Goal: Communication & Community: Answer question/provide support

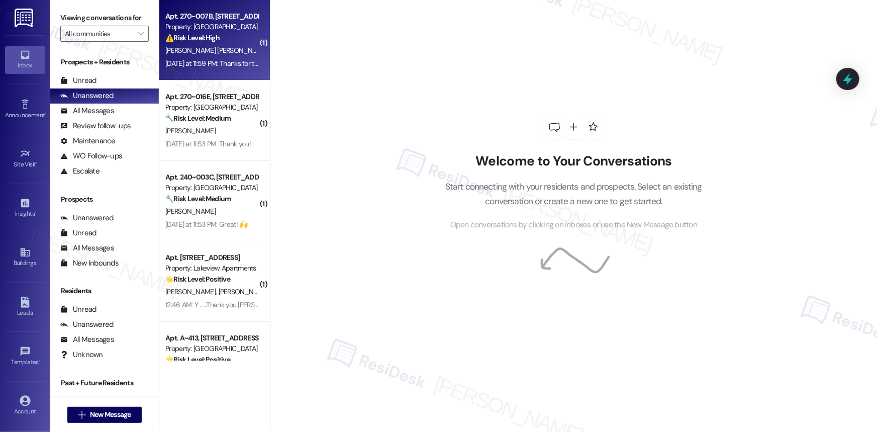
click at [199, 25] on div "Property: Summit Plaza" at bounding box center [211, 27] width 93 height 11
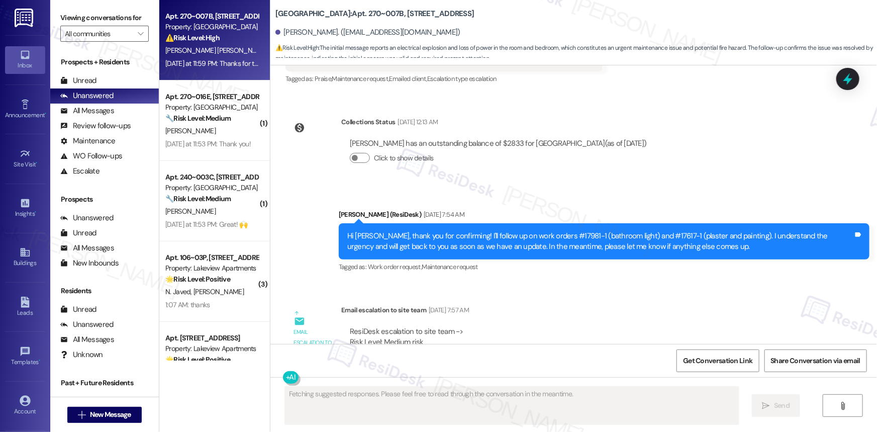
scroll to position [6333, 0]
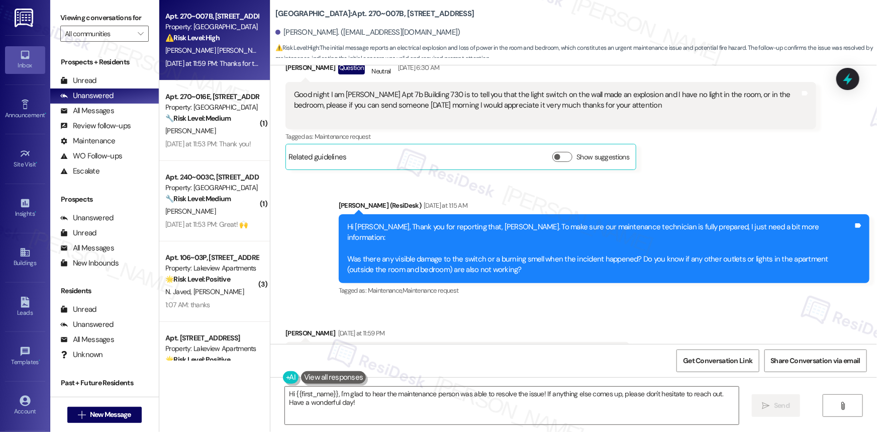
click at [570, 349] on div "Thanks for the help the maintenance person was here and already solved the prob…" at bounding box center [454, 360] width 320 height 22
copy div "Thanks for the help the maintenance person was here and already solved the prob…"
drag, startPoint x: 276, startPoint y: 276, endPoint x: 617, endPoint y: 298, distance: 342.2
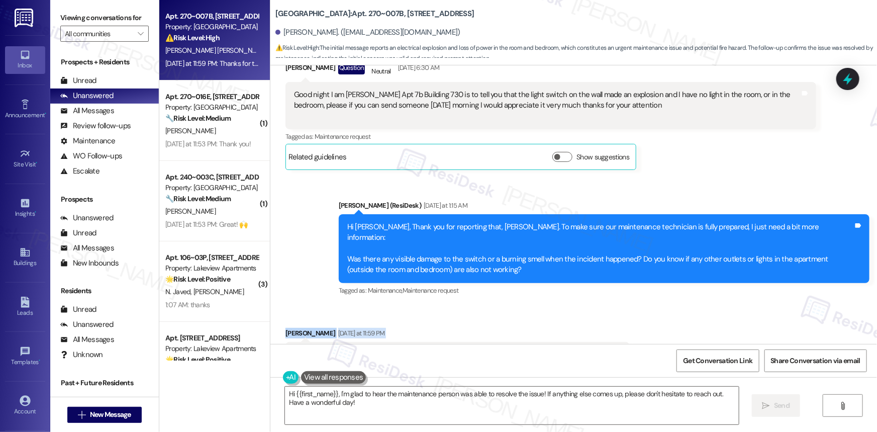
click at [620, 320] on div "Received via SMS Mariana Carbo Carpio Yesterday at 11:59 PM Thanks for the help…" at bounding box center [458, 360] width 360 height 80
copy div "Mariana Carbo Carpio Yesterday at 11:59 PM Thanks for the help the maintenance …"
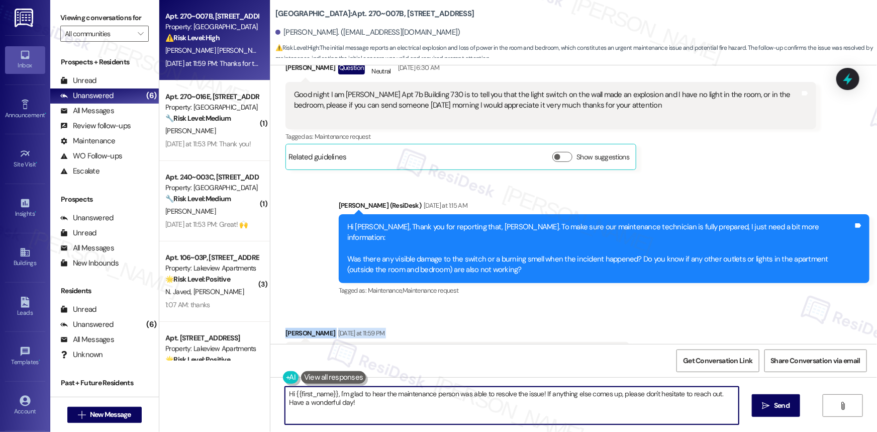
click at [429, 394] on textarea "Hi {{first_name}}, I'm glad to hear the maintenance person was able to resolve …" at bounding box center [512, 406] width 454 height 38
paste textarea "Thanks for the update, Mariana! I’m so glad to hear the issue’s been resolved—h…"
click at [510, 394] on textarea "Thanks for the update, Mariana! I’m so glad to hear the issue’s been resolved—h…" at bounding box center [512, 406] width 454 height 38
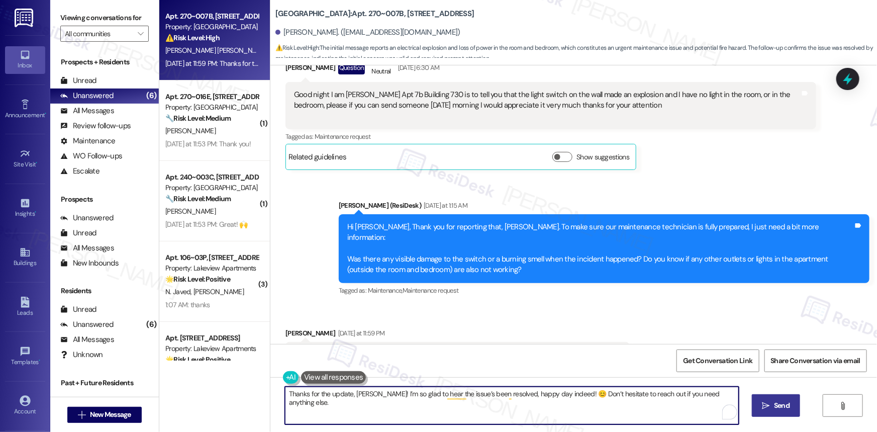
type textarea "Thanks for the update, Mariana! I’m so glad to hear the issue’s been resolved, …"
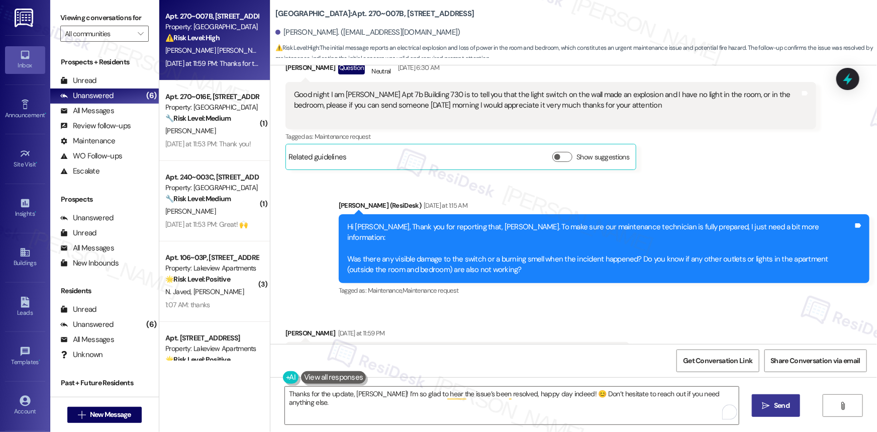
click at [777, 401] on span "Send" at bounding box center [782, 405] width 16 height 11
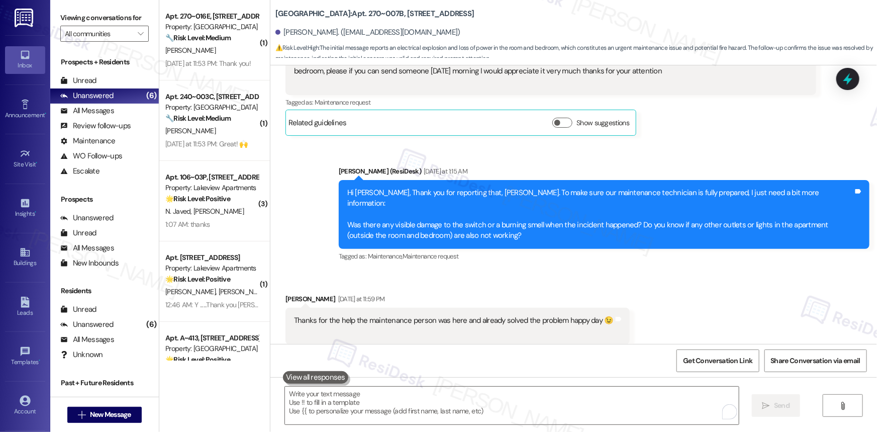
scroll to position [6404, 0]
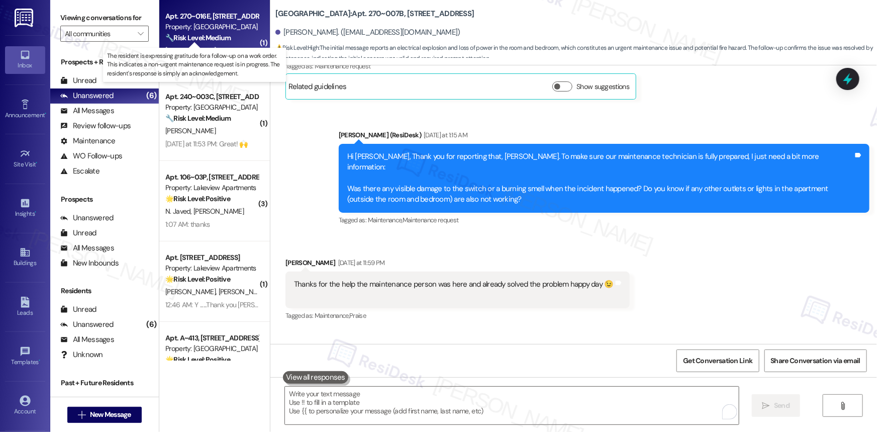
click at [214, 35] on strong "🔧 Risk Level: Medium" at bounding box center [197, 37] width 65 height 9
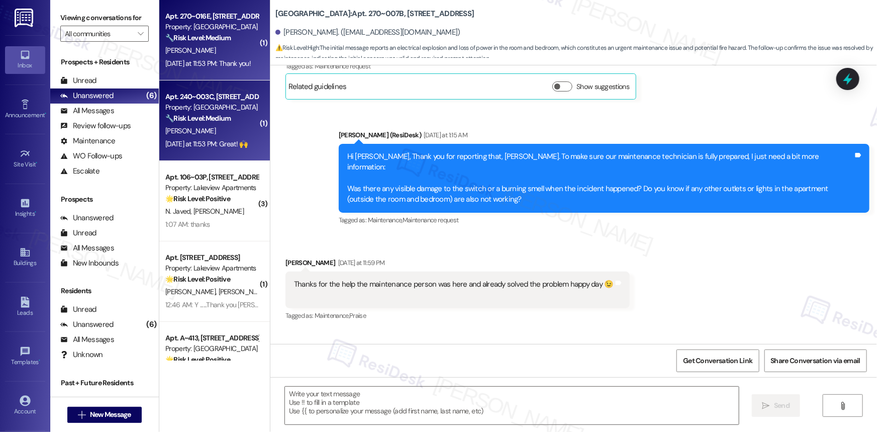
type textarea "Fetching suggested responses. Please feel free to read through the conversation…"
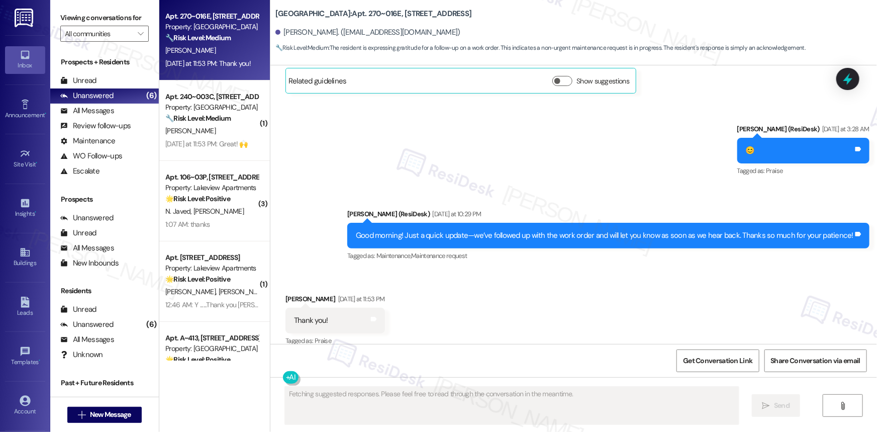
scroll to position [3272, 0]
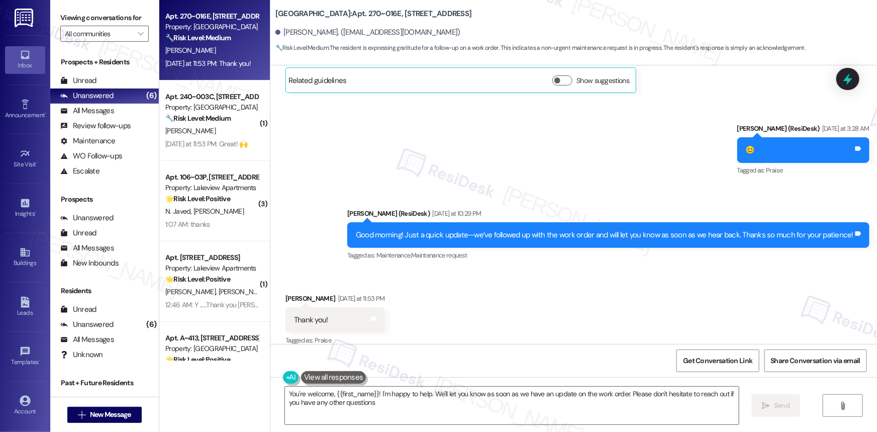
type textarea "You're welcome, {{first_name}}! I'm happy to help. We'll let you know as soon a…"
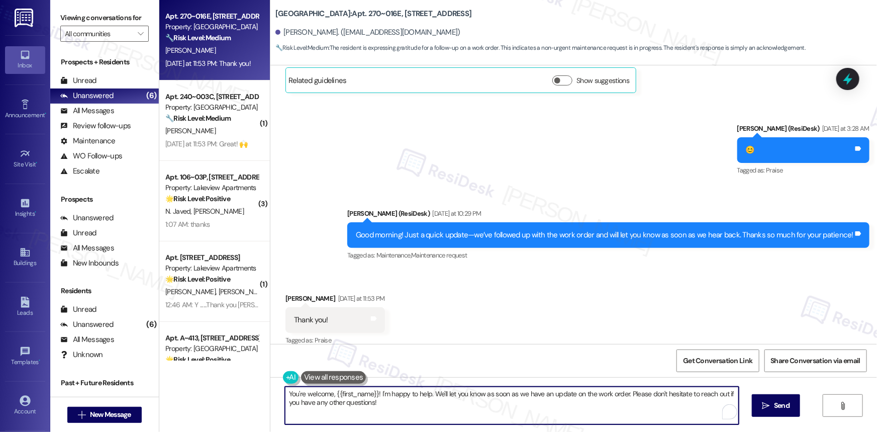
drag, startPoint x: 430, startPoint y: 395, endPoint x: 442, endPoint y: 398, distance: 12.6
click at [442, 398] on textarea "You're welcome, {{first_name}}! I'm happy to help. We'll let you know as soon a…" at bounding box center [512, 406] width 454 height 38
click at [482, 405] on textarea "You're welcome, {{first_name}}! I'm happy to help. We'll let you know as soon a…" at bounding box center [512, 406] width 454 height 38
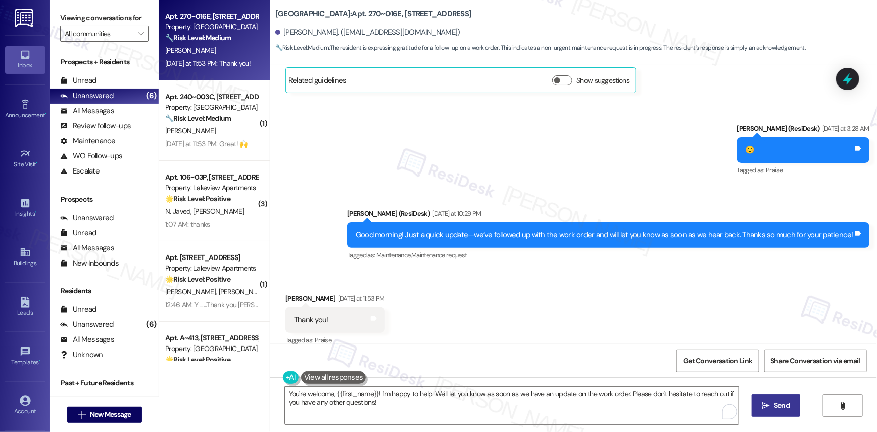
click at [774, 399] on button " Send" at bounding box center [776, 405] width 49 height 23
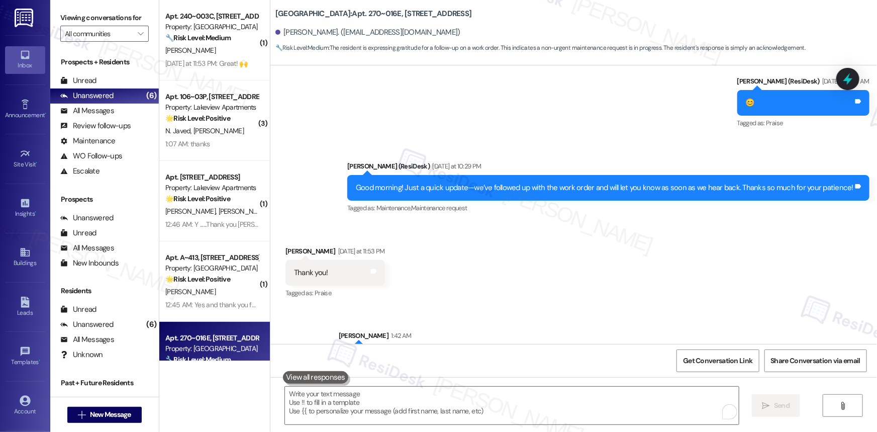
scroll to position [3352, 0]
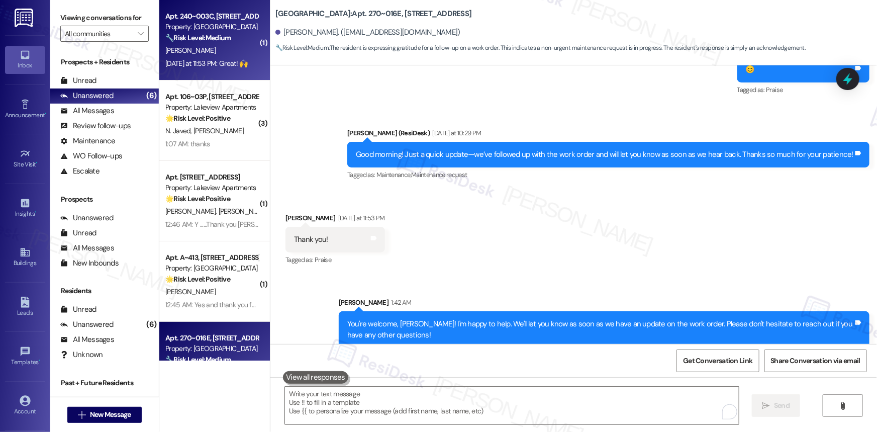
click at [208, 32] on div "Property: Summit Plaza" at bounding box center [211, 27] width 93 height 11
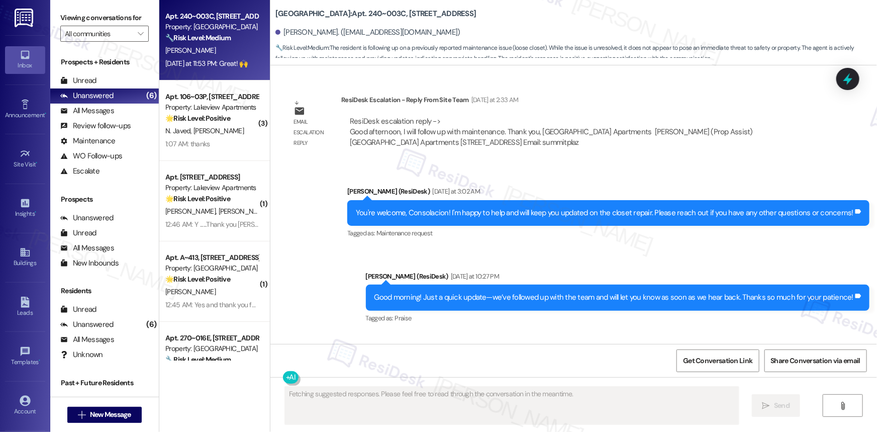
scroll to position [1841, 0]
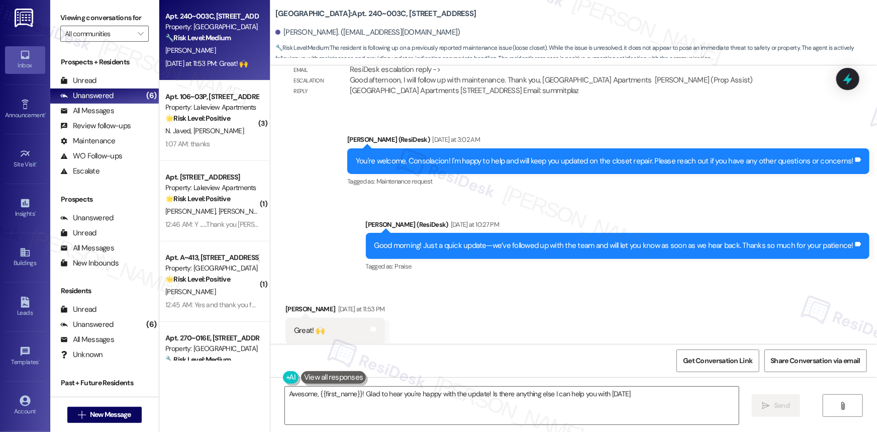
type textarea "Awesome, {{first_name}}! Glad to hear you're happy with the update! Is there an…"
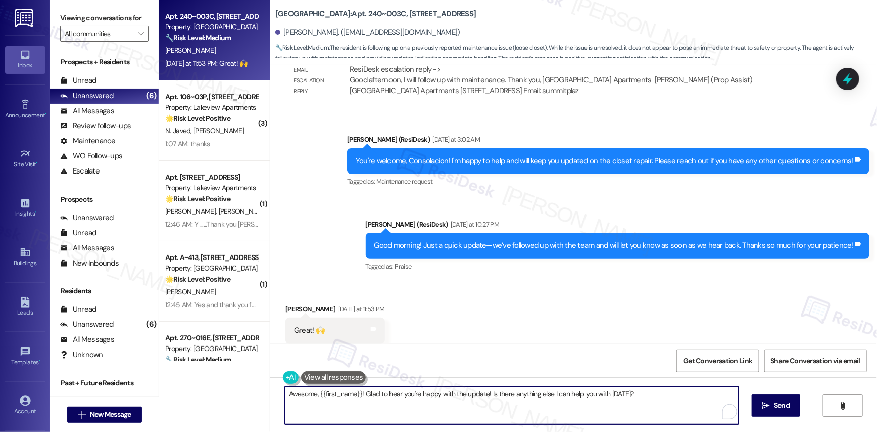
click at [639, 394] on textarea "Awesome, {{first_name}}! Glad to hear you're happy with the update! Is there an…" at bounding box center [512, 406] width 454 height 38
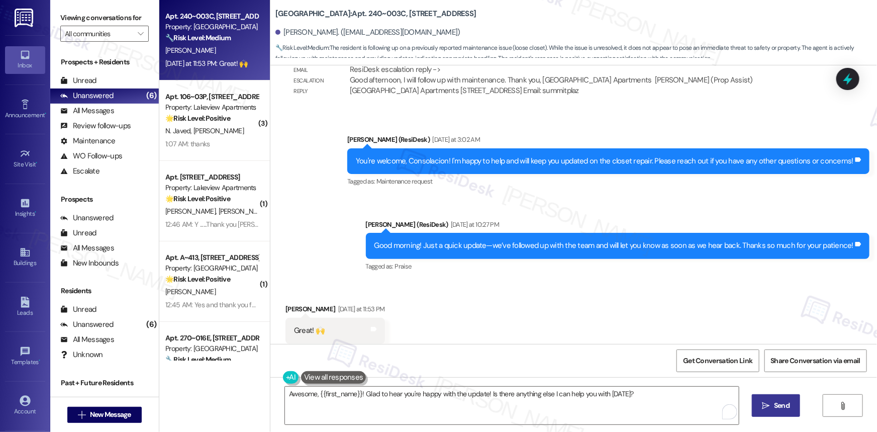
click at [765, 402] on icon "" at bounding box center [767, 406] width 8 height 8
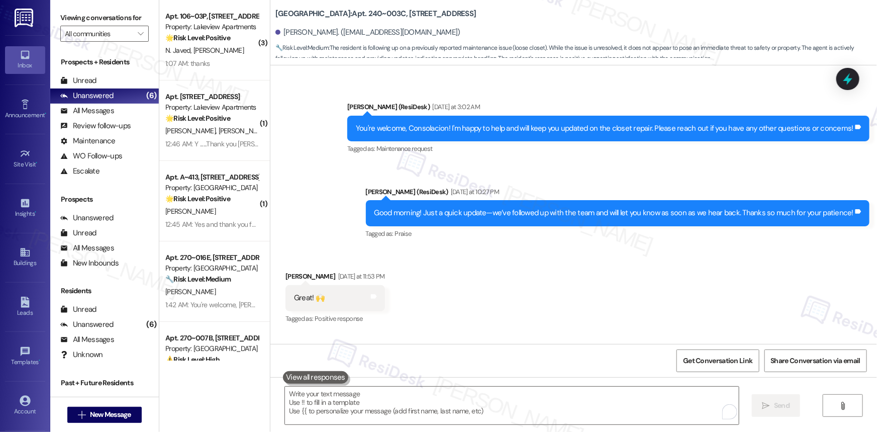
scroll to position [1912, 0]
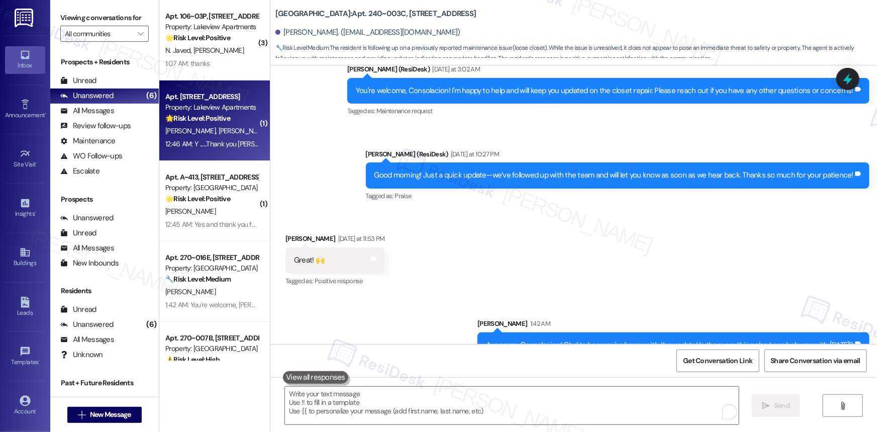
click at [219, 126] on span "D. Higginson" at bounding box center [244, 130] width 50 height 9
type textarea "Fetching suggested responses. Please feel free to read through the conversation…"
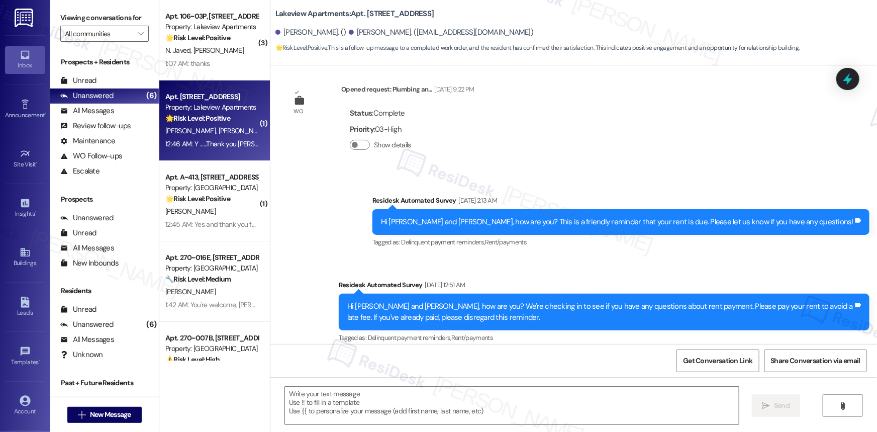
type textarea "Fetching suggested responses. Please feel free to read through the conversation…"
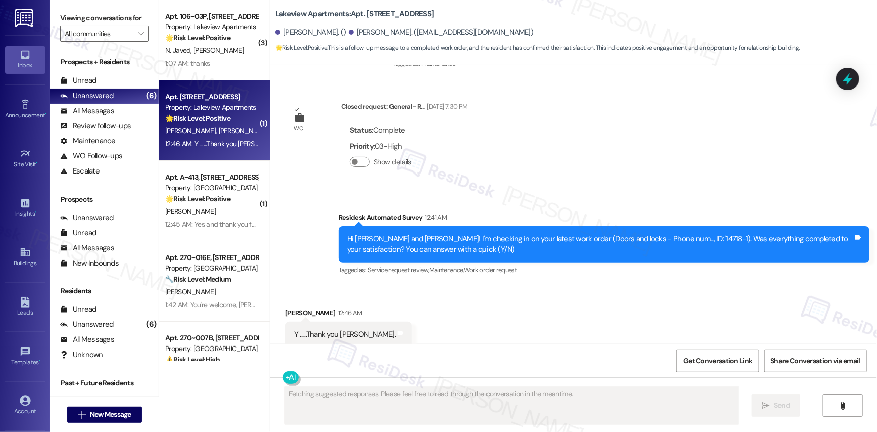
scroll to position [3482, 0]
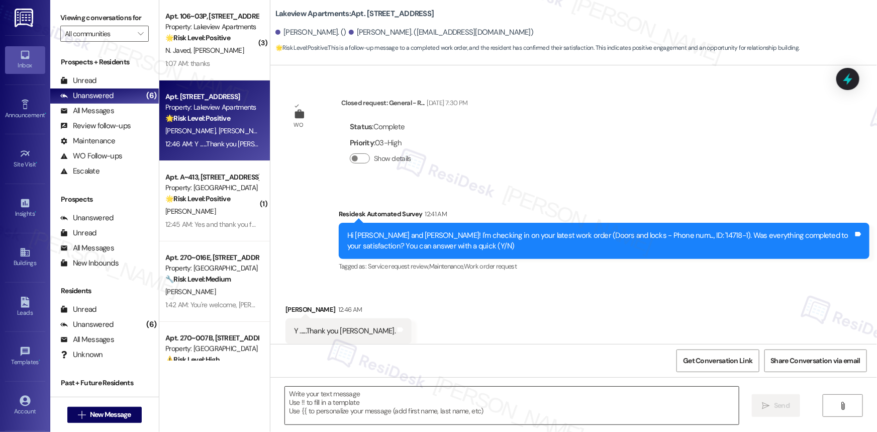
click at [581, 395] on textarea at bounding box center [512, 406] width 454 height 38
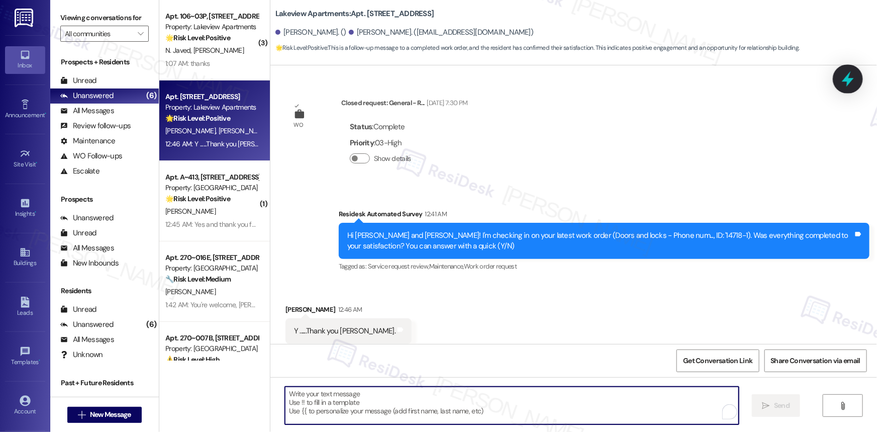
click at [845, 66] on div at bounding box center [848, 78] width 30 height 29
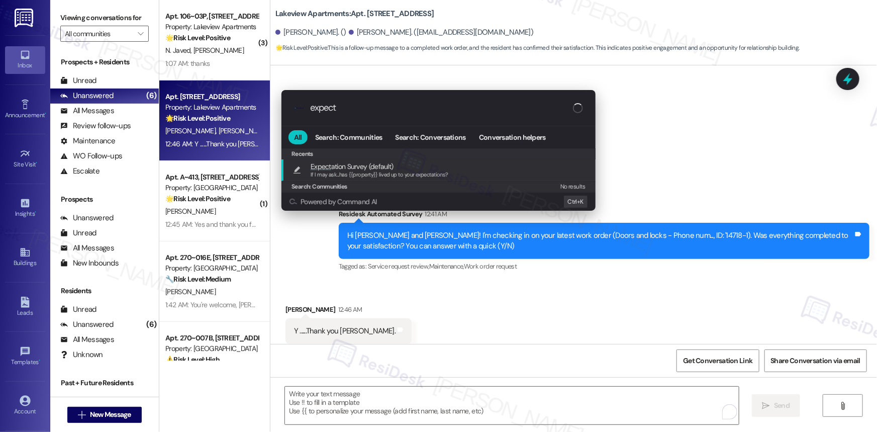
type input "expect"
click at [357, 170] on div "If I may ask...has {{property}} lived up to your expectations?" at bounding box center [380, 174] width 138 height 9
type textarea "If I may ask...has {{property}} lived up to your expectations?"
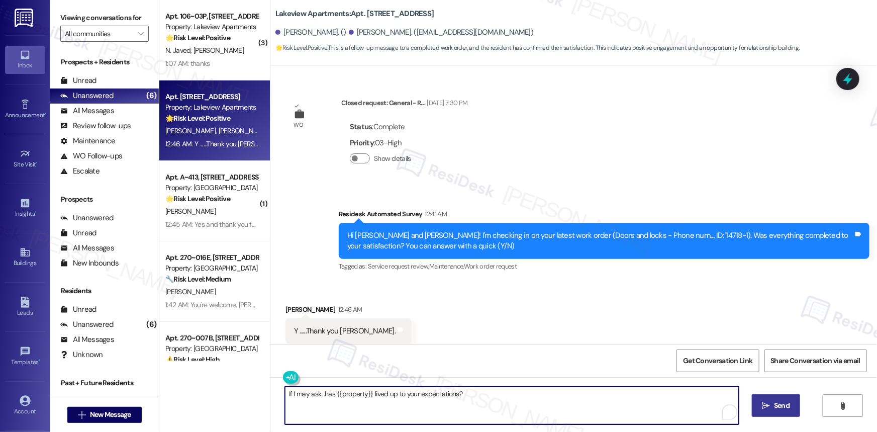
click at [784, 403] on span "Send" at bounding box center [782, 405] width 16 height 11
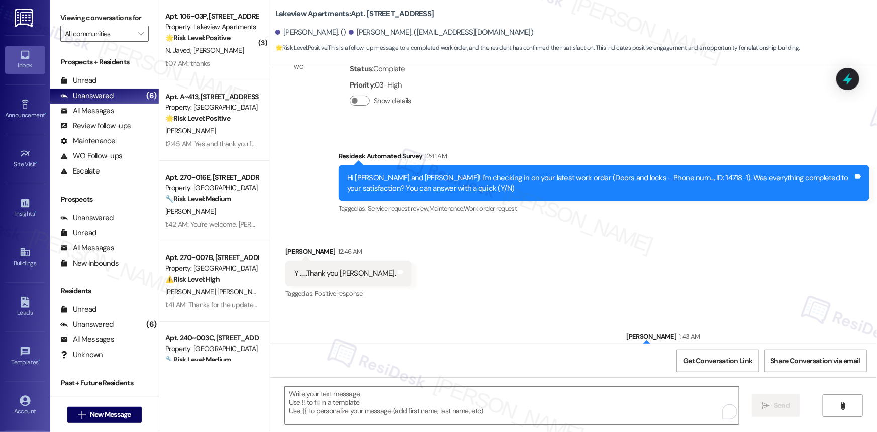
scroll to position [3552, 0]
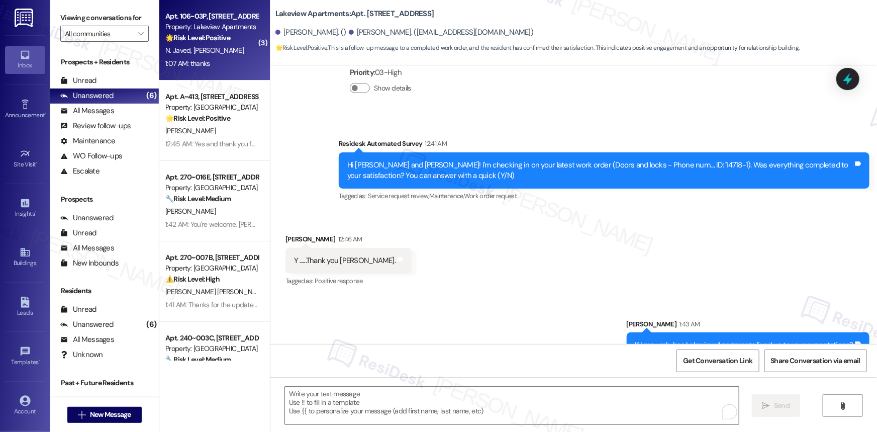
click at [195, 47] on span "J. Ismail" at bounding box center [219, 50] width 50 height 9
type textarea "Fetching suggested responses. Please feel free to read through the conversation…"
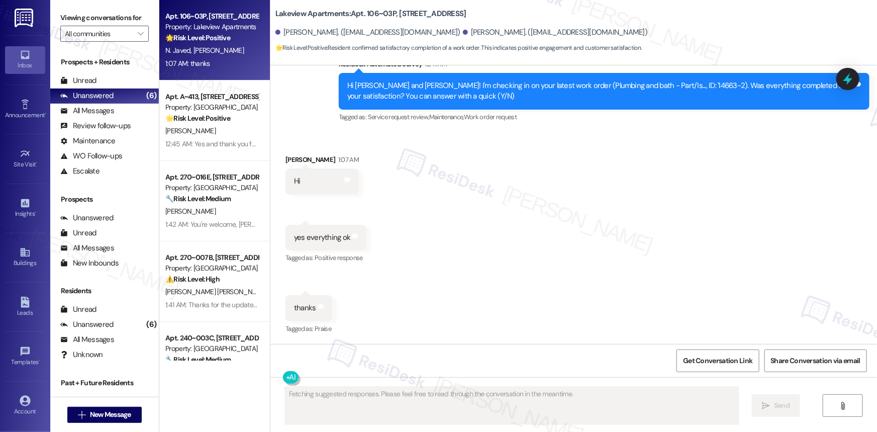
scroll to position [4858, 0]
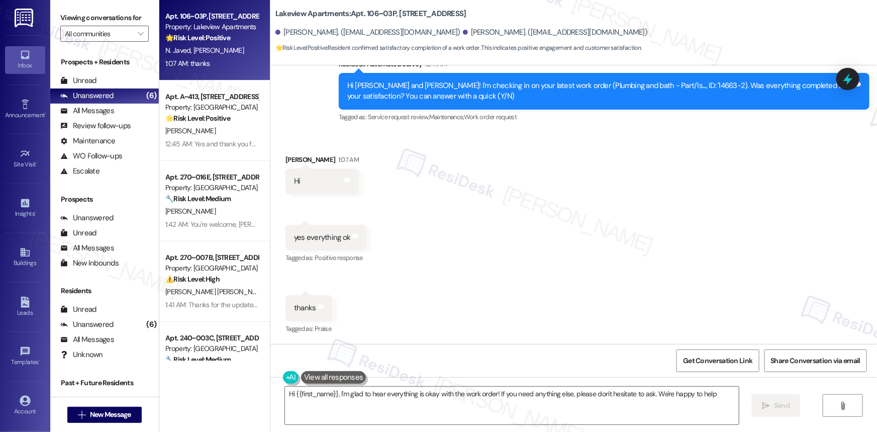
type textarea "Hi {{first_name}}, I'm glad to hear everything is okay with the work order! If …"
click at [854, 81] on icon at bounding box center [848, 78] width 17 height 17
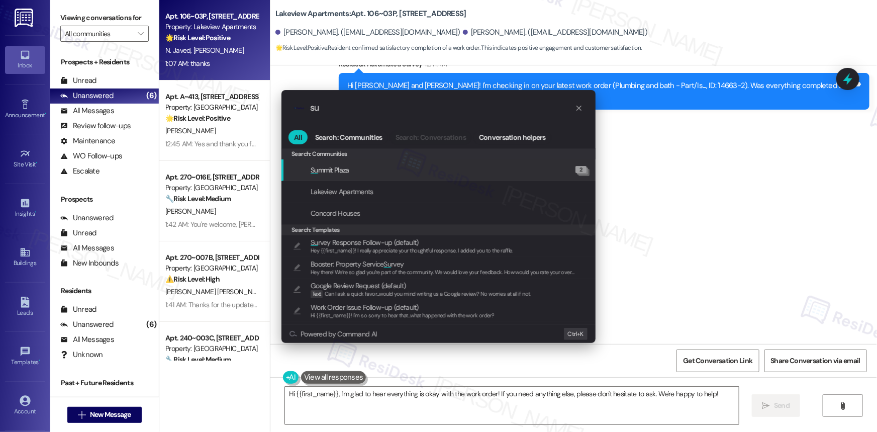
type input "s"
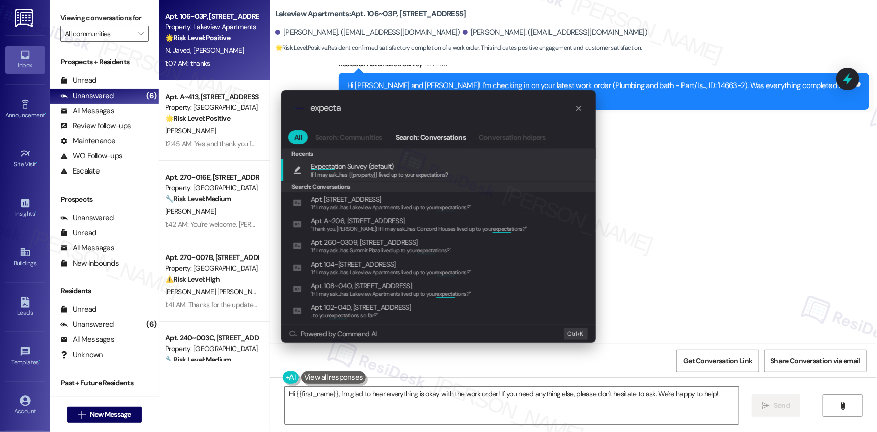
type input "expecta"
click at [336, 171] on span "If I may ask...has {{property}} lived up to your expectations?" at bounding box center [380, 174] width 138 height 7
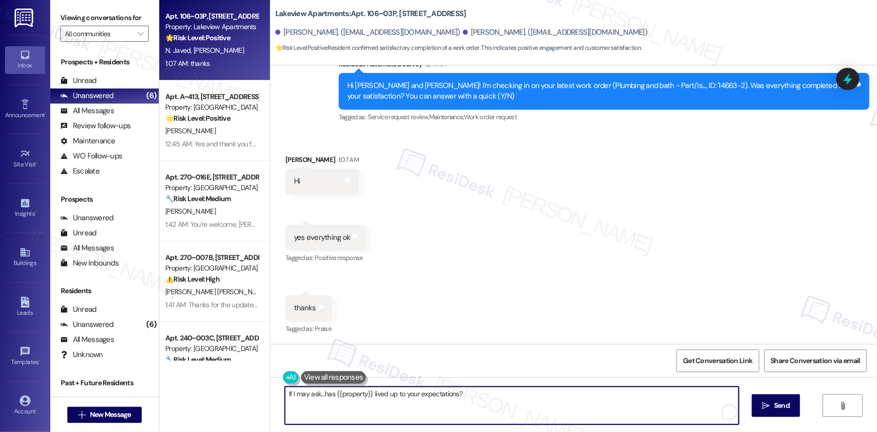
click at [285, 394] on textarea "If I may ask...has {{property}} lived up to your expectations?" at bounding box center [512, 406] width 454 height 38
click at [298, 397] on textarea "Yore're very welcome! If I may ask...has {{property}} lived up to your expectat…" at bounding box center [512, 406] width 454 height 38
type textarea "You're very welcome! If I may ask...has {{property}} lived up to your expectati…"
click at [778, 400] on span "Send" at bounding box center [782, 405] width 16 height 11
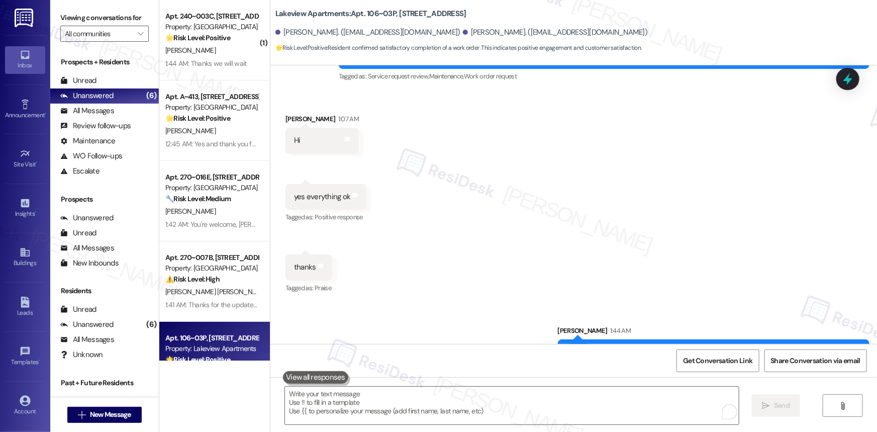
scroll to position [4928, 0]
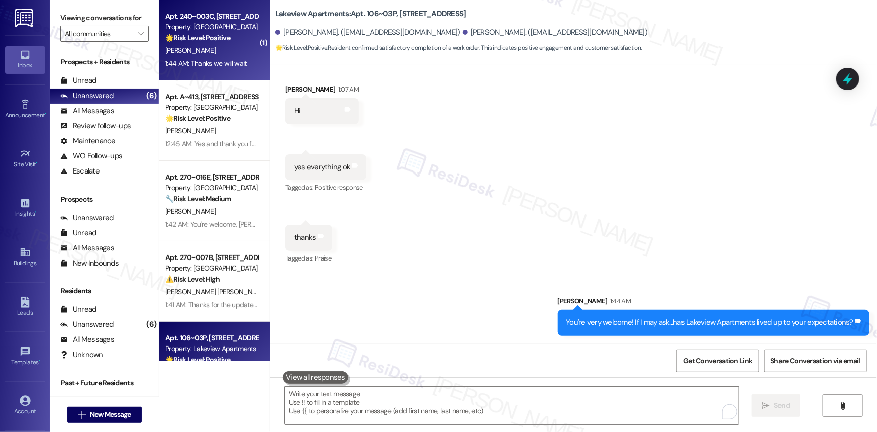
click at [188, 33] on strong "🌟 Risk Level: Positive" at bounding box center [197, 37] width 65 height 9
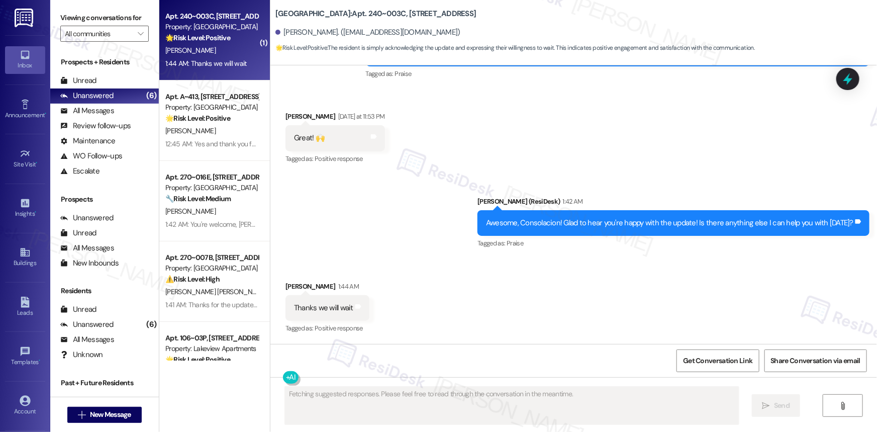
scroll to position [2011, 0]
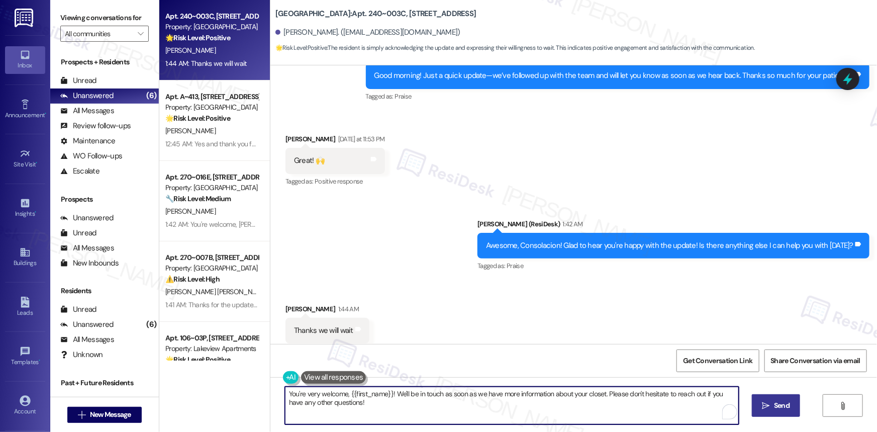
drag, startPoint x: 603, startPoint y: 394, endPoint x: 611, endPoint y: 408, distance: 16.0
click at [611, 408] on textarea "You're very welcome, {{first_name}}! We'll be in touch as soon as we have more …" at bounding box center [512, 406] width 454 height 38
type textarea "You're very welcome, {{first_name}}! We'll be in touch as soon as we have more …"
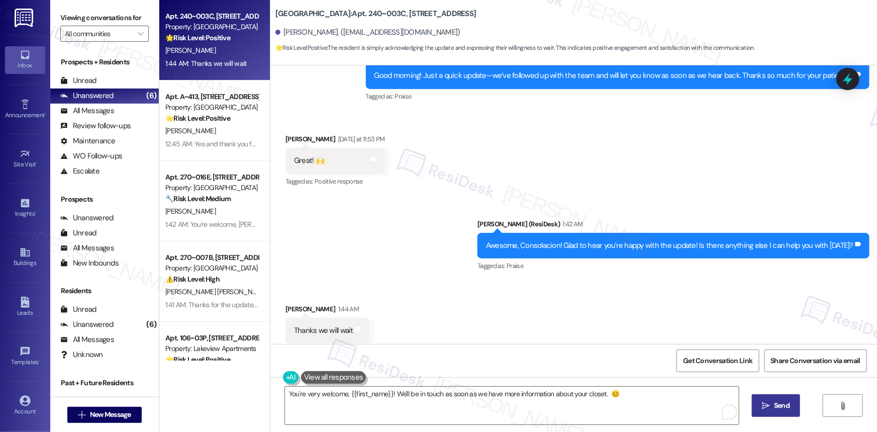
click at [773, 407] on span "Send" at bounding box center [782, 405] width 20 height 11
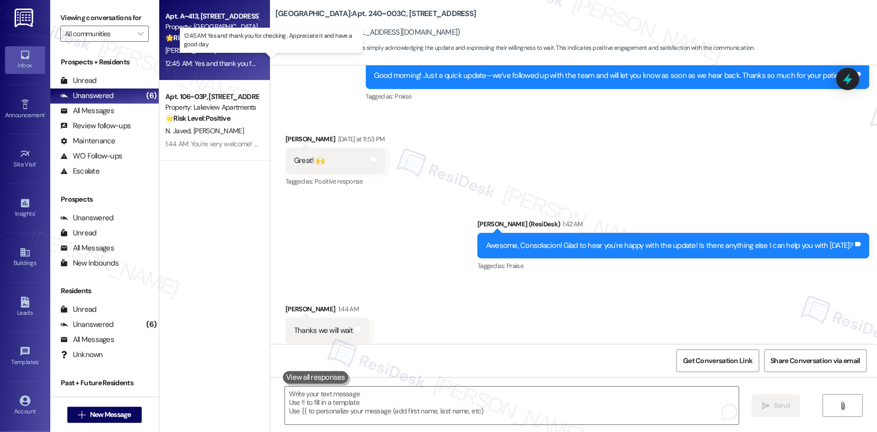
click at [215, 59] on div "12:45 AM: Yes and thank you for checking . Appreciate it and have a good day 12…" at bounding box center [278, 63] width 227 height 9
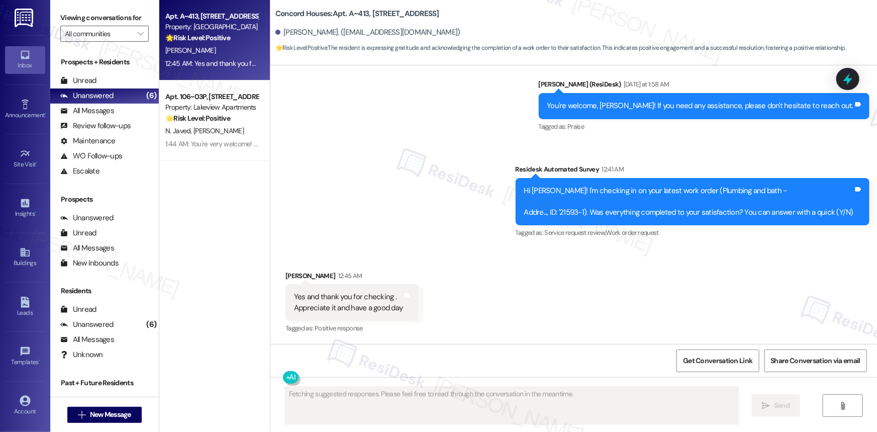
scroll to position [1280, 0]
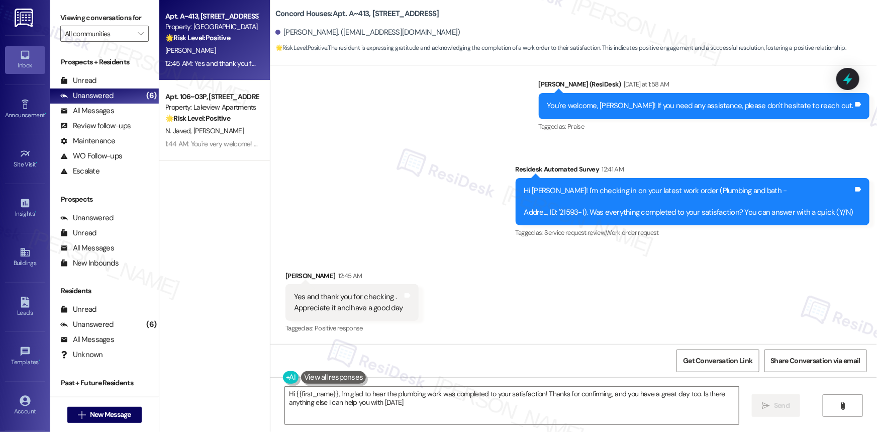
type textarea "Hi {{first_name}}, I'm glad to hear the plumbing work was completed to your sat…"
click at [354, 297] on div "Yes and thank you for checking . Appreciate it and have a good day" at bounding box center [348, 303] width 109 height 22
click at [848, 82] on icon at bounding box center [848, 79] width 12 height 16
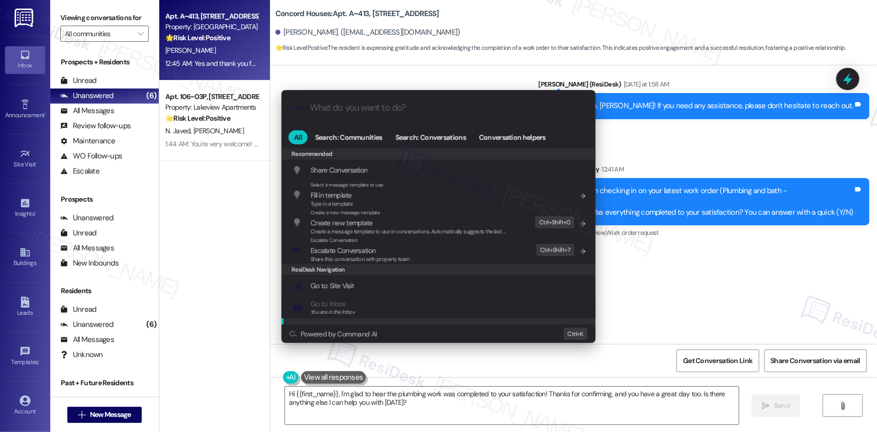
click at [678, 308] on div ".cls-1{fill:#0a055f;}.cls-2{fill:#0cc4c4;} resideskLogoBlueOrange All Search: C…" at bounding box center [438, 216] width 877 height 432
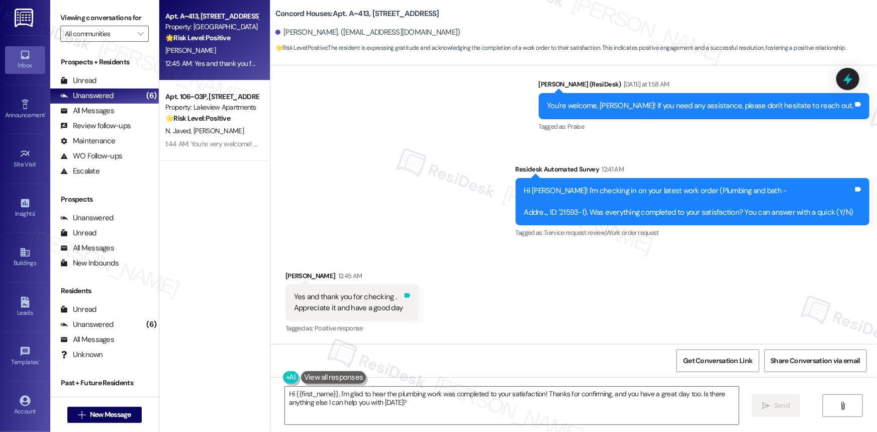
click at [405, 297] on icon at bounding box center [408, 296] width 6 height 5
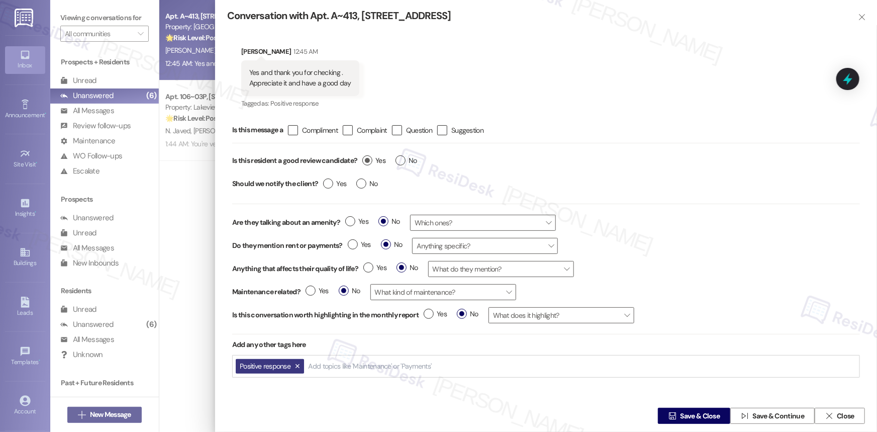
click at [370, 157] on label "Yes" at bounding box center [374, 160] width 23 height 11
click at [370, 157] on input "Yes" at bounding box center [374, 161] width 23 height 13
radio input "true"
click at [687, 414] on span "Save & Close" at bounding box center [701, 416] width 40 height 11
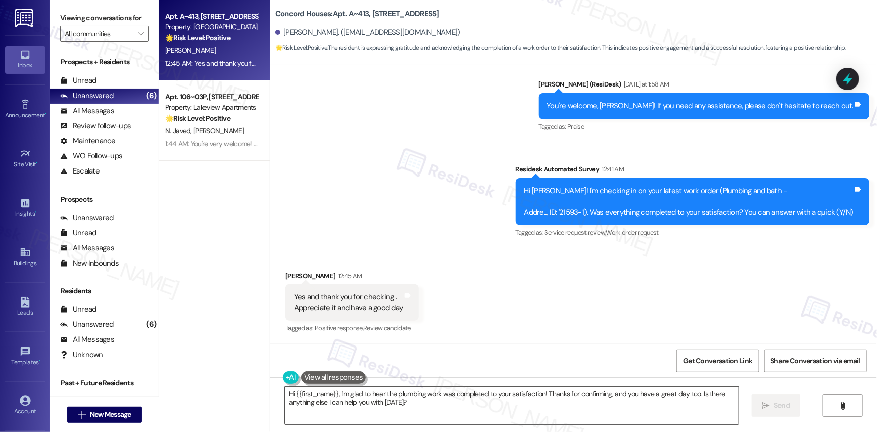
scroll to position [1280, 0]
click at [439, 401] on textarea "Hi {{first_name}}, I'm glad to hear the plumbing work was completed to your sat…" at bounding box center [512, 406] width 454 height 38
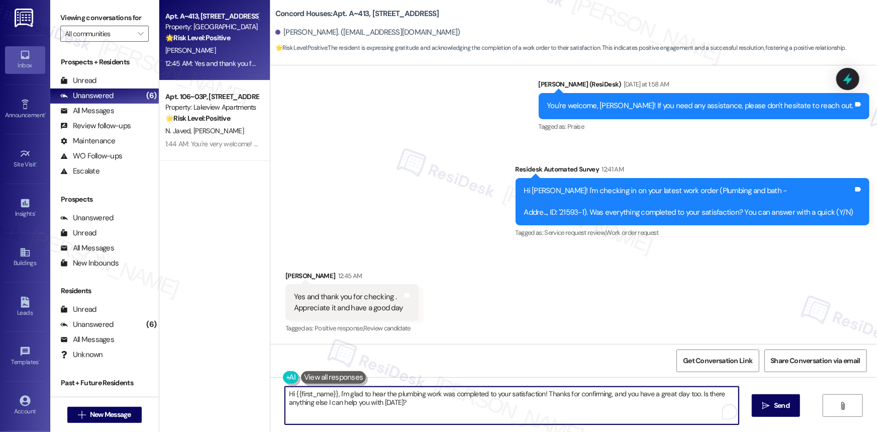
click at [439, 401] on textarea "Hi {{first_name}}, I'm glad to hear the plumbing work was completed to your sat…" at bounding box center [512, 406] width 454 height 38
click at [857, 73] on div at bounding box center [848, 78] width 30 height 29
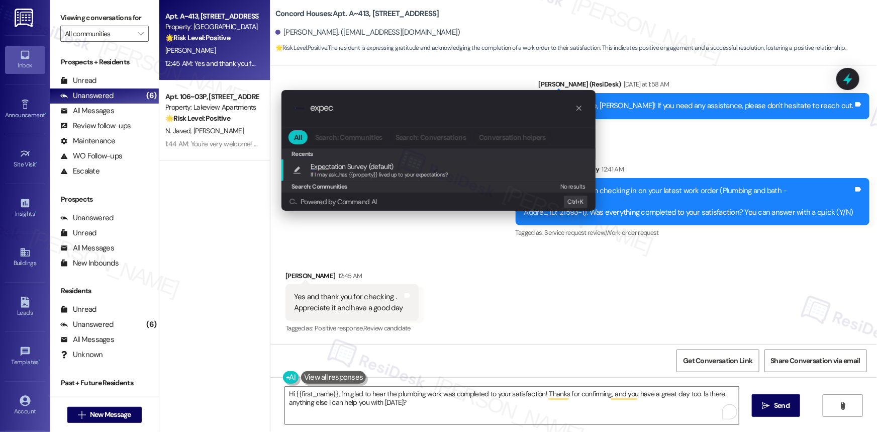
type input "expec"
click at [386, 171] on span "If I may ask...has {{property}} lived up to your expectations?" at bounding box center [380, 174] width 138 height 7
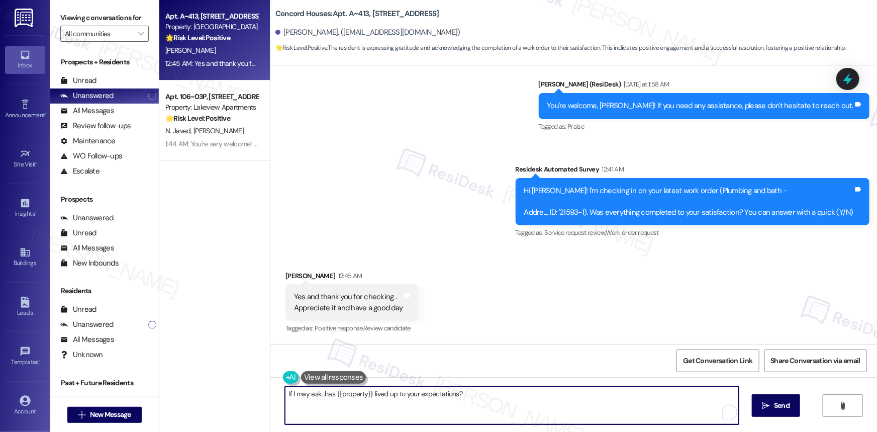
click at [285, 397] on textarea "If I may ask...has {{property}} lived up to your expectations?" at bounding box center [512, 406] width 454 height 38
type textarea "You're very welcome! If I may ask...has {{property}} lived up to your expectati…"
click at [778, 407] on span "Send" at bounding box center [782, 405] width 16 height 11
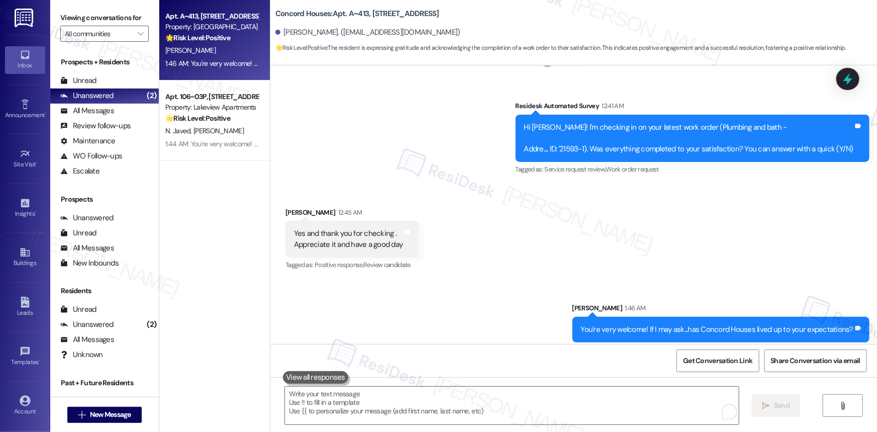
scroll to position [1350, 0]
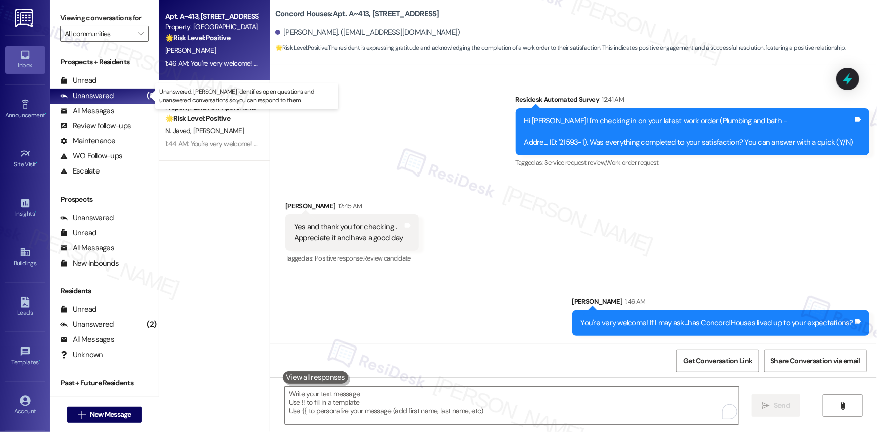
click at [95, 95] on div "Unanswered" at bounding box center [86, 96] width 53 height 11
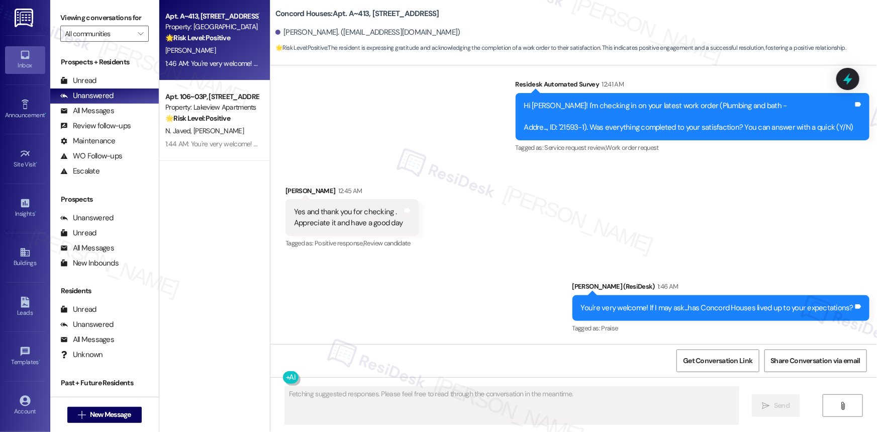
scroll to position [1365, 0]
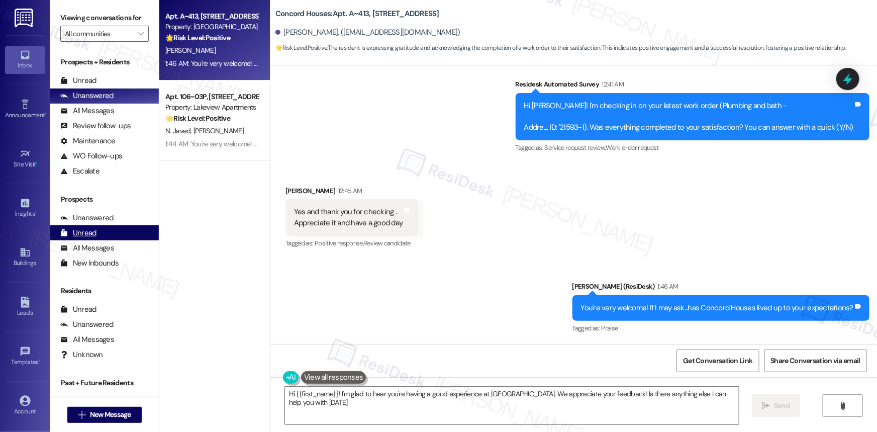
type textarea "Hi {{first_name}}! I'm glad to hear you're having a good experience at [GEOGRAP…"
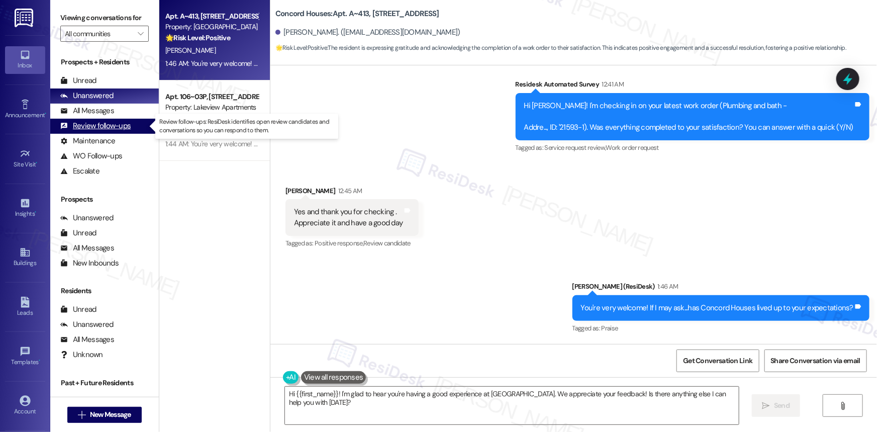
click at [91, 128] on div "Review follow-ups" at bounding box center [95, 126] width 70 height 11
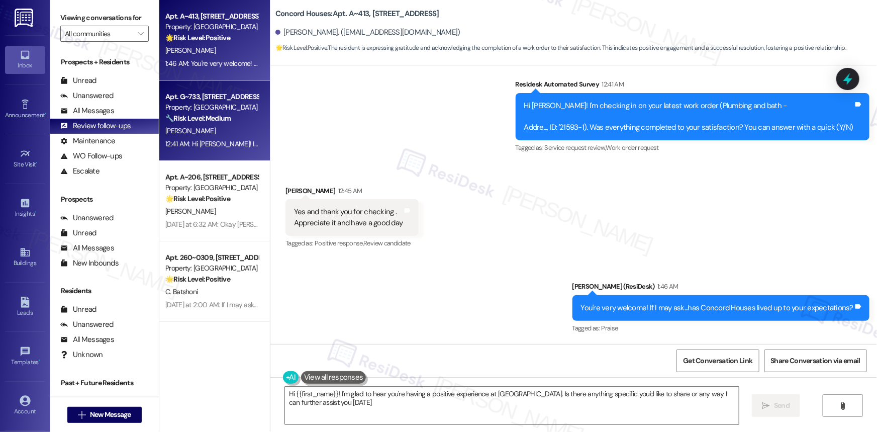
type textarea "Hi {{first_name}}! I'm glad to hear you're having a positive experience at Conc…"
click at [209, 85] on div "Apt. G~733, 719 Tremont St Property: Concord Houses 🔧 Risk Level: Medium The re…" at bounding box center [214, 120] width 111 height 80
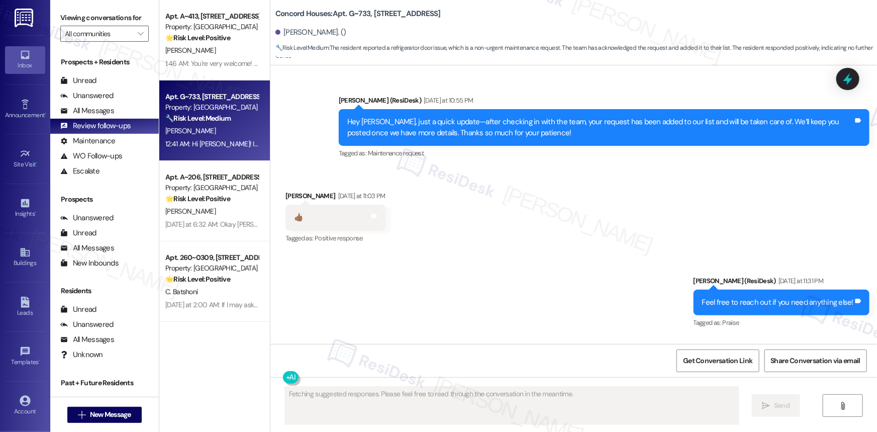
scroll to position [2481, 0]
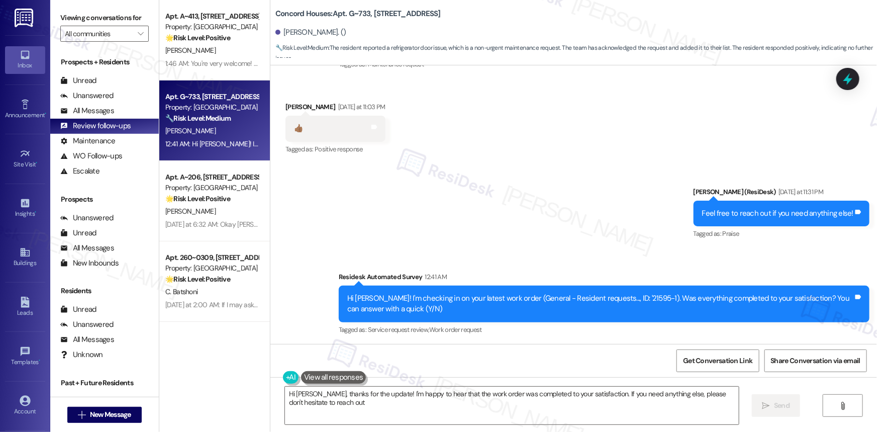
type textarea "Hi Joycelyn, thanks for the update! I'm happy to hear that the work order was c…"
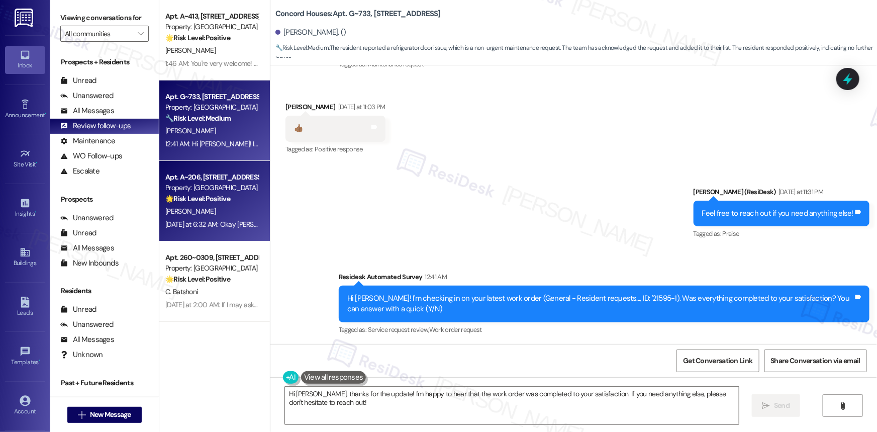
click at [216, 199] on strong "🌟 Risk Level: Positive" at bounding box center [197, 198] width 65 height 9
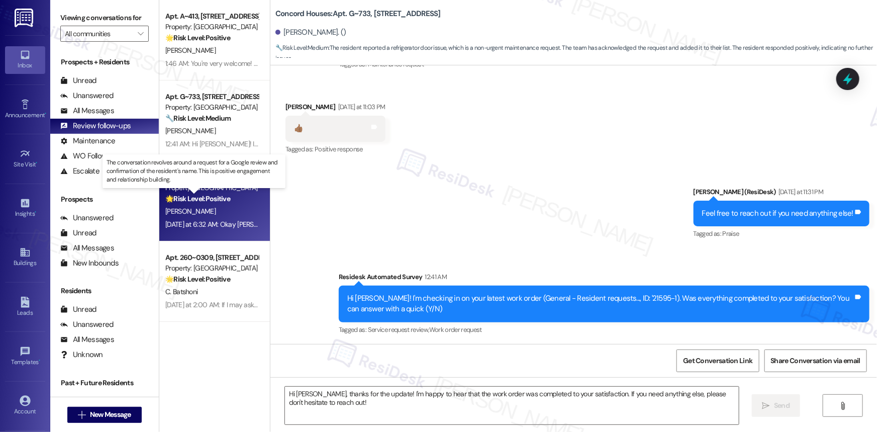
type textarea "Fetching suggested responses. Please feel free to read through the conversation…"
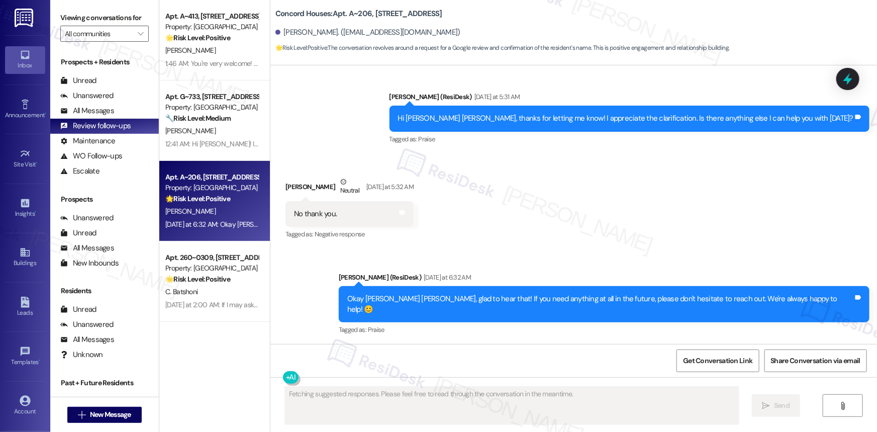
scroll to position [1219, 0]
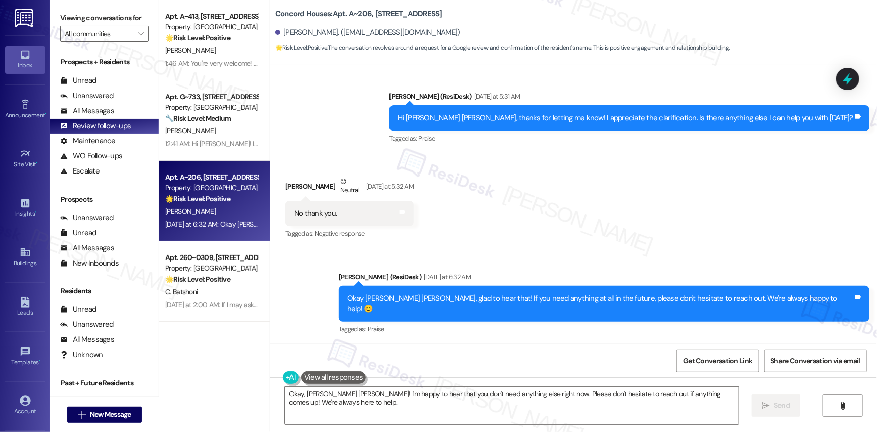
type textarea "Okay, Mary Pat! I'm happy to hear that you don't need anything else right now. …"
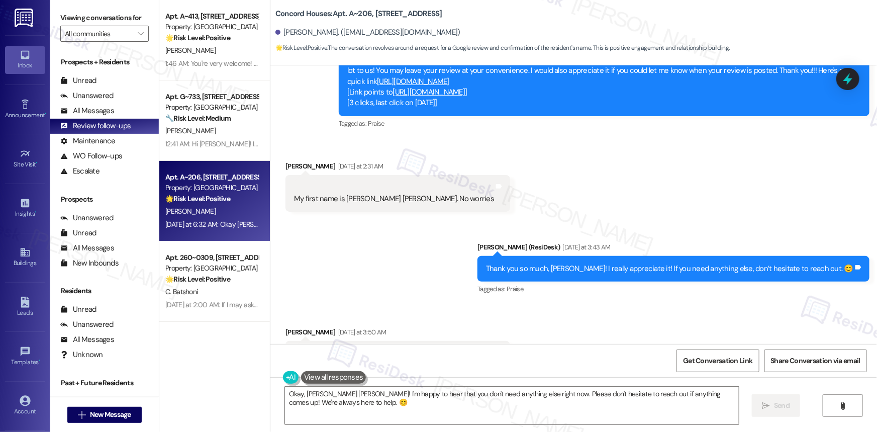
scroll to position [899, 0]
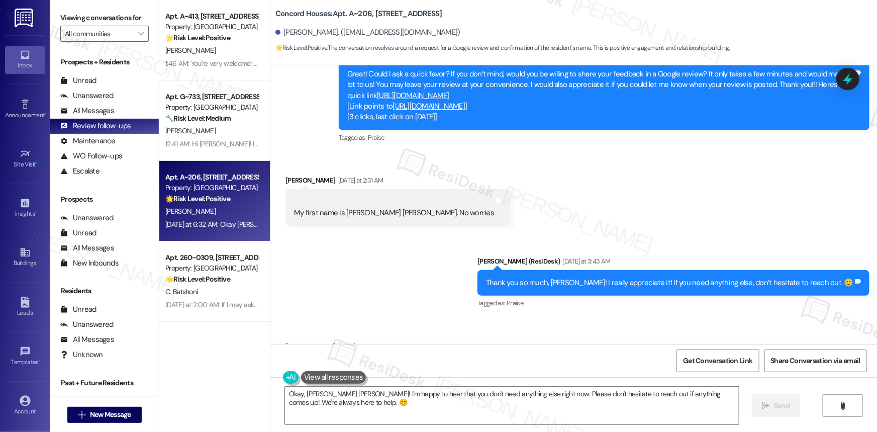
click at [439, 101] on link "https://www.theresidesk.com/links/review-XMzrkpsSU" at bounding box center [413, 96] width 72 height 10
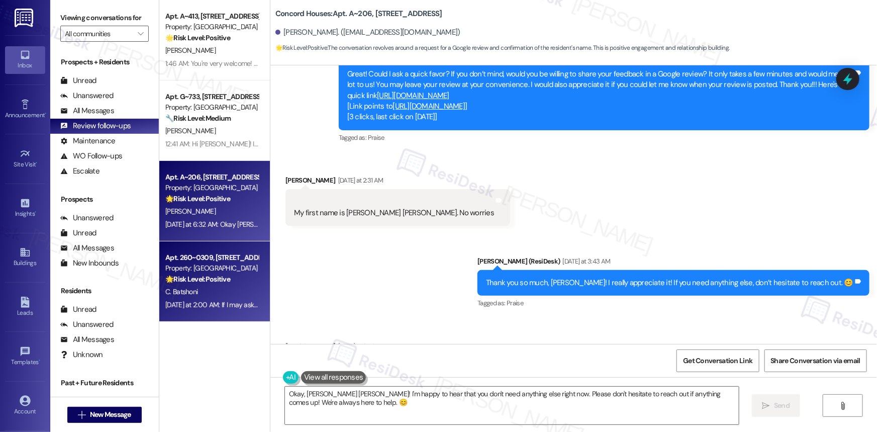
click at [211, 257] on div "Apt. 260~0309, 730 Newark Avenue" at bounding box center [211, 257] width 93 height 11
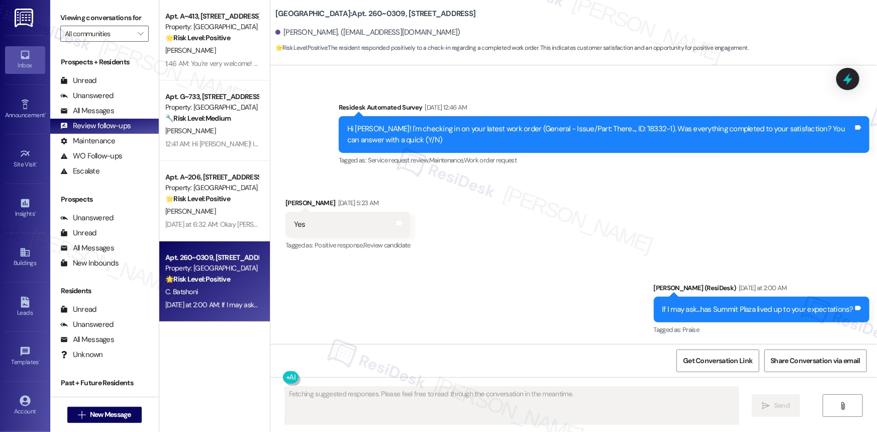
scroll to position [949, 0]
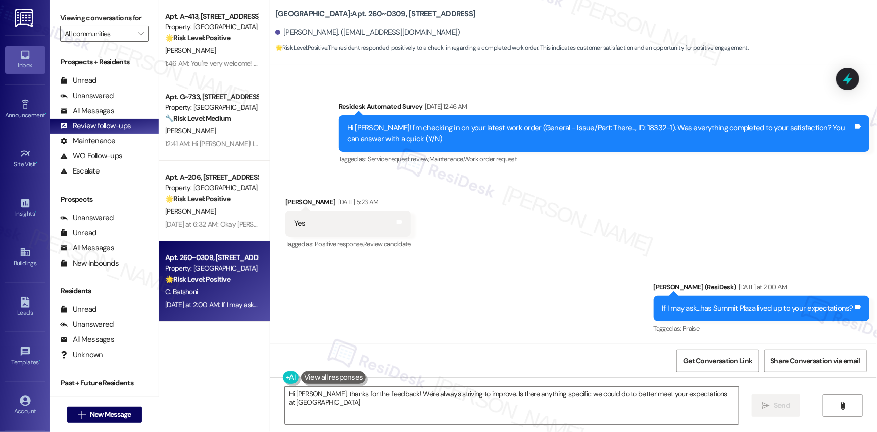
type textarea "Hi Cecil, thanks for the feedback! We're always striving to improve. Is there a…"
click at [85, 108] on div "All Messages" at bounding box center [87, 111] width 54 height 11
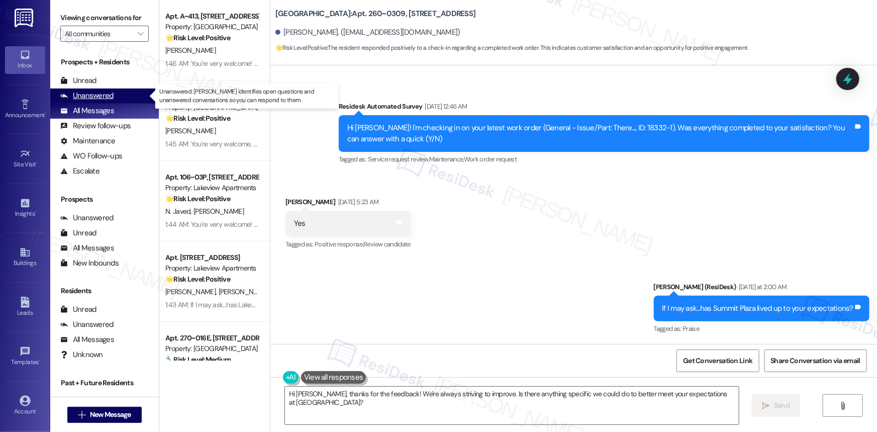
click at [88, 96] on div "Unanswered" at bounding box center [86, 96] width 53 height 11
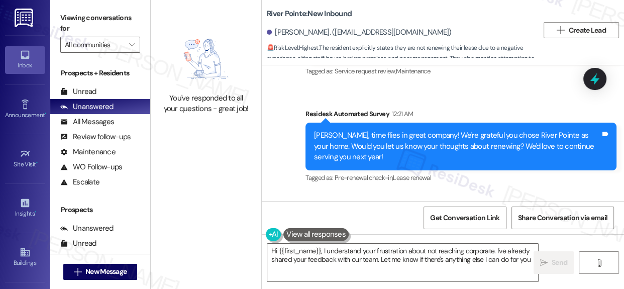
type textarea "Hi {{first_name}}, I understand your frustration about not reaching corporate. …"
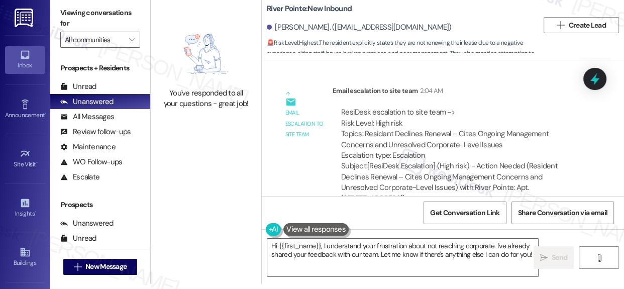
scroll to position [1800, 0]
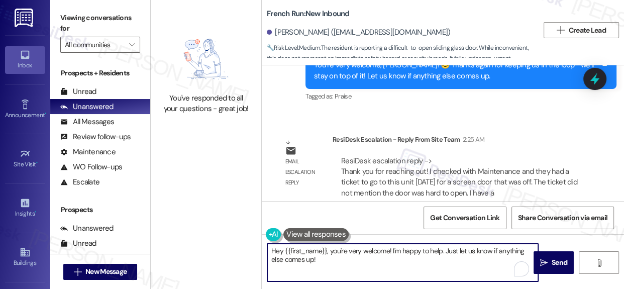
drag, startPoint x: 332, startPoint y: 255, endPoint x: 337, endPoint y: 272, distance: 17.0
click at [337, 272] on textarea "Hey {{first_name}}, you're very welcome! I'm happy to help. Just let us know if…" at bounding box center [402, 263] width 271 height 38
paste textarea "I checked in with the maintenance team—they were out recently for the screen do…"
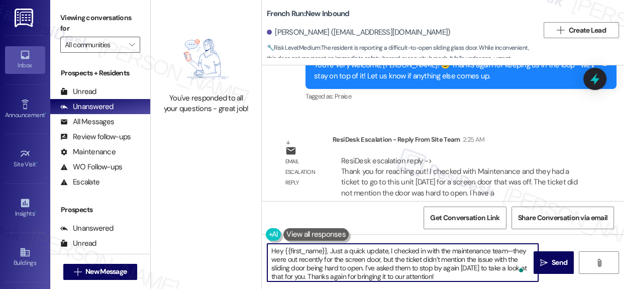
click at [391, 251] on textarea "Hey {{first_name}}, Just a quick update, I checked in with the maintenance team…" at bounding box center [402, 263] width 271 height 38
click at [378, 268] on textarea "Hey {{first_name}}, Just a quick update, we checked in with the maintenance tea…" at bounding box center [402, 263] width 271 height 38
click at [472, 263] on textarea "Hey {{first_name}}, Just a quick update, we checked in with the maintenance tea…" at bounding box center [402, 263] width 271 height 38
type textarea "Hey {{first_name}}, Just a quick update, we checked in with the maintenance tea…"
click at [558, 257] on span "Send" at bounding box center [560, 262] width 16 height 11
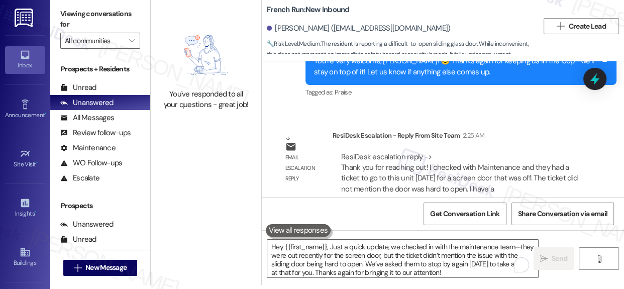
scroll to position [5, 0]
